Goal: Transaction & Acquisition: Purchase product/service

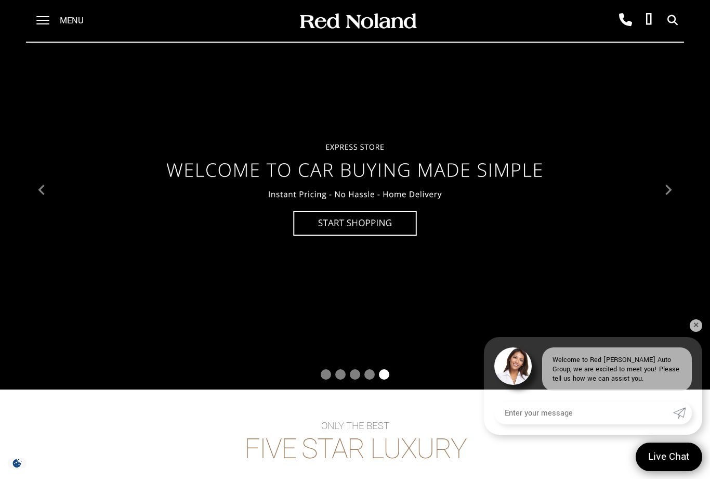
click at [43, 17] on span at bounding box center [42, 16] width 13 height 1
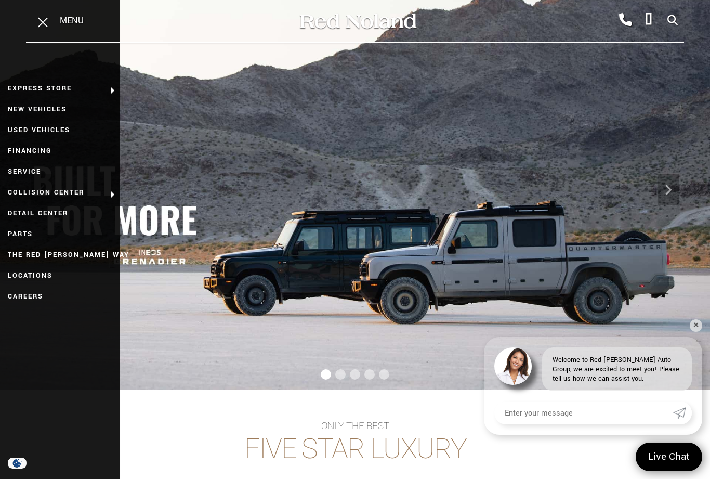
click at [33, 112] on link "New Vehicles" at bounding box center [60, 109] width 120 height 21
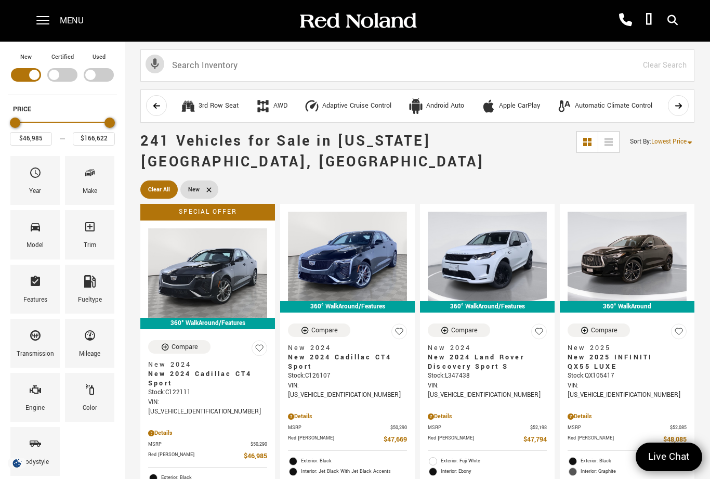
click at [87, 176] on icon "Make" at bounding box center [88, 173] width 6 height 5
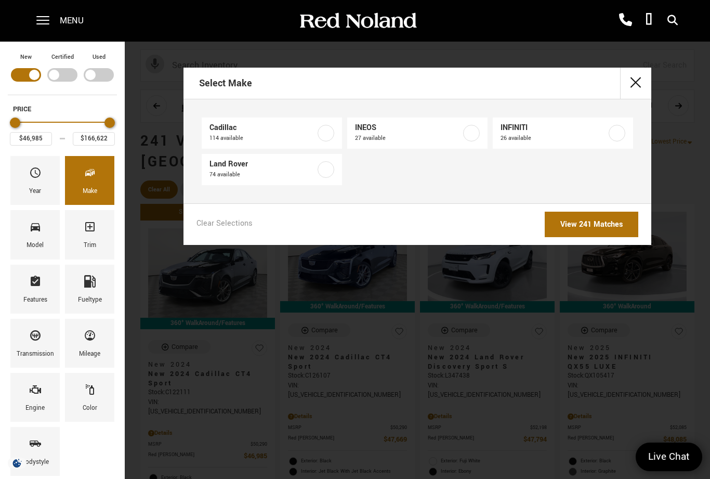
click at [400, 123] on span "INEOS" at bounding box center [408, 128] width 106 height 10
type input "$79,999"
type input "$99,640"
checkbox input "true"
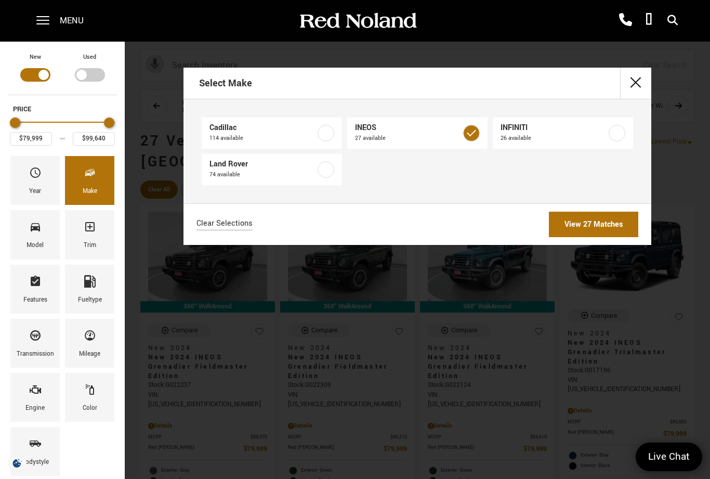
click at [614, 223] on link "View 27 Matches" at bounding box center [593, 224] width 89 height 25
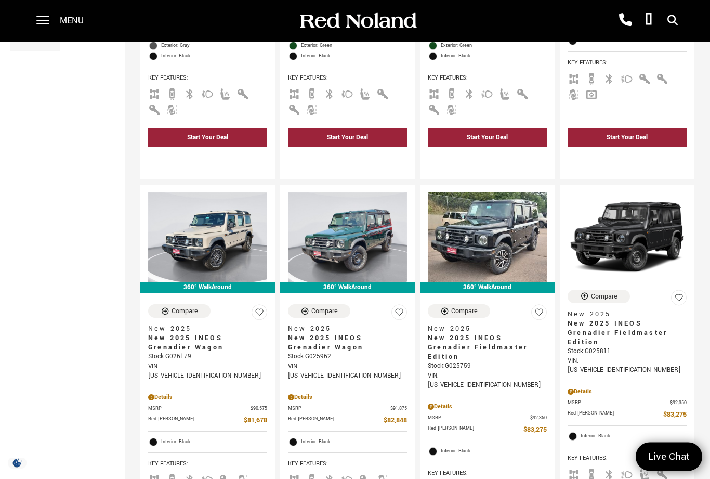
scroll to position [425, 0]
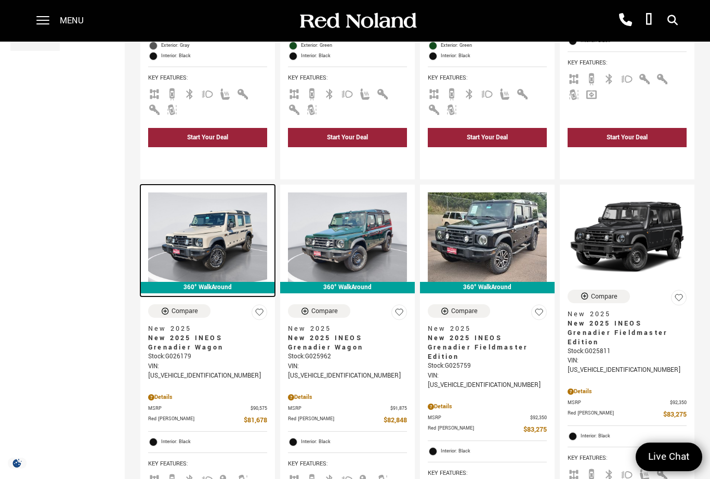
click at [210, 199] on img at bounding box center [207, 236] width 119 height 89
